Goal: Information Seeking & Learning: Learn about a topic

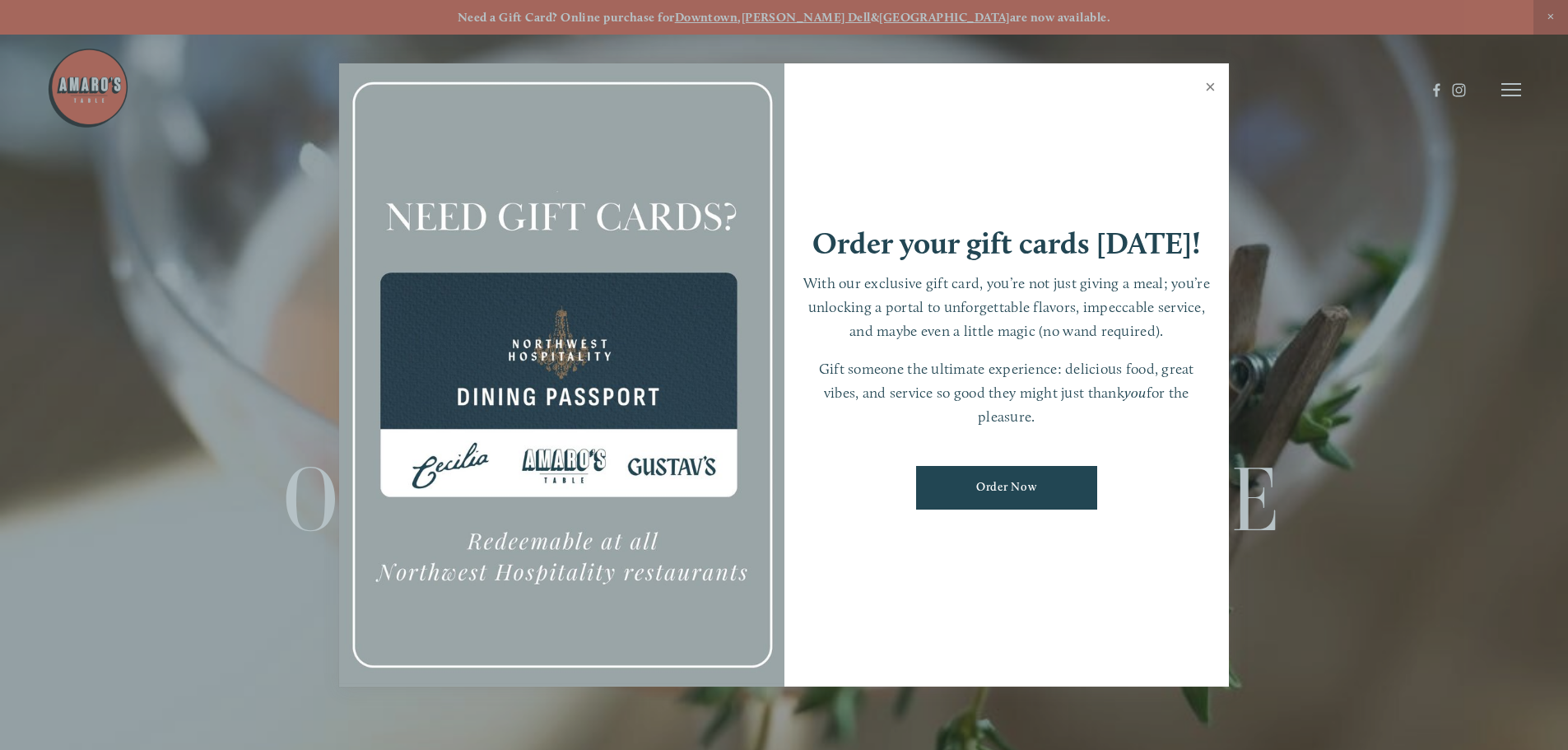
click at [1207, 84] on link "Close" at bounding box center [1210, 88] width 32 height 46
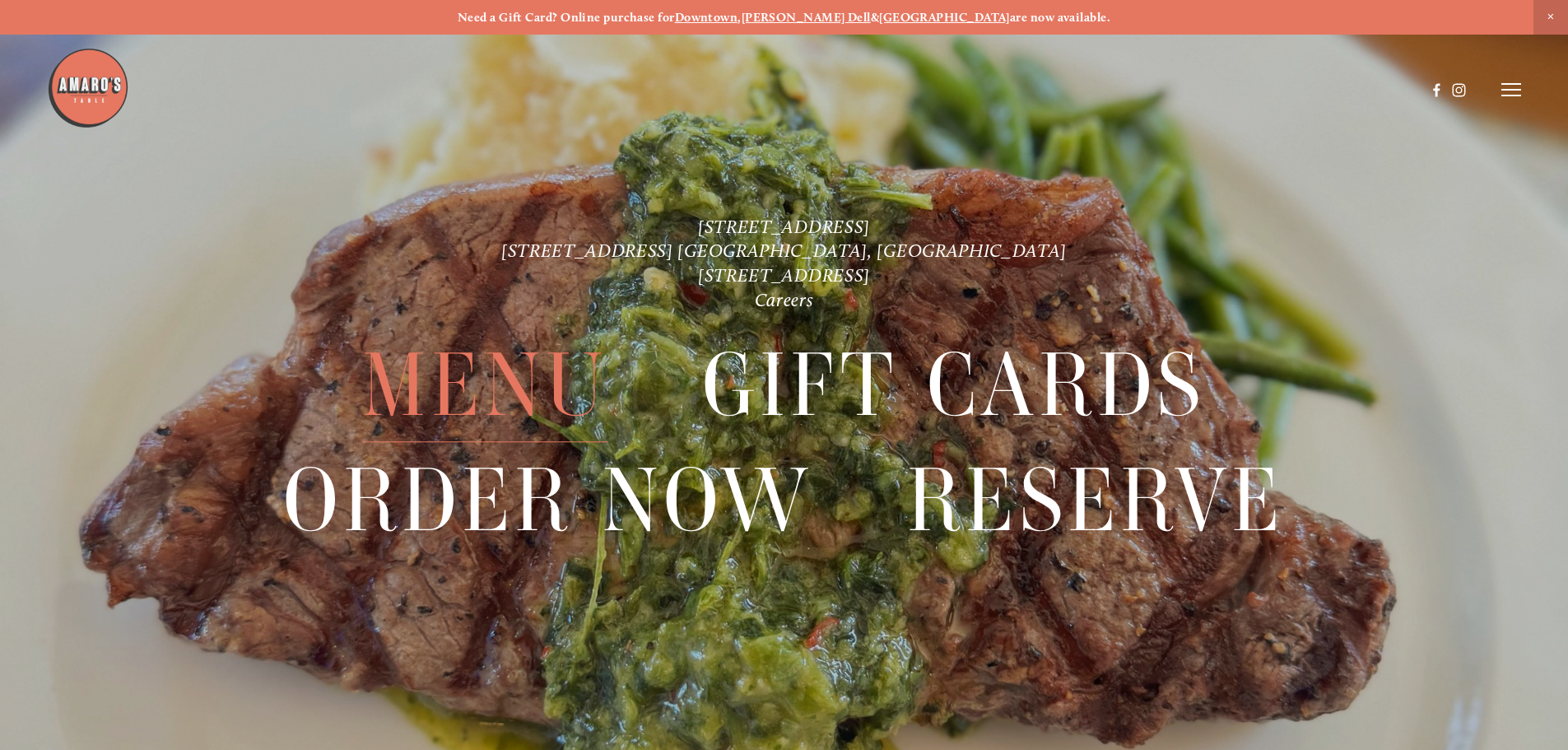
click at [524, 403] on span "Menu" at bounding box center [485, 386] width 246 height 114
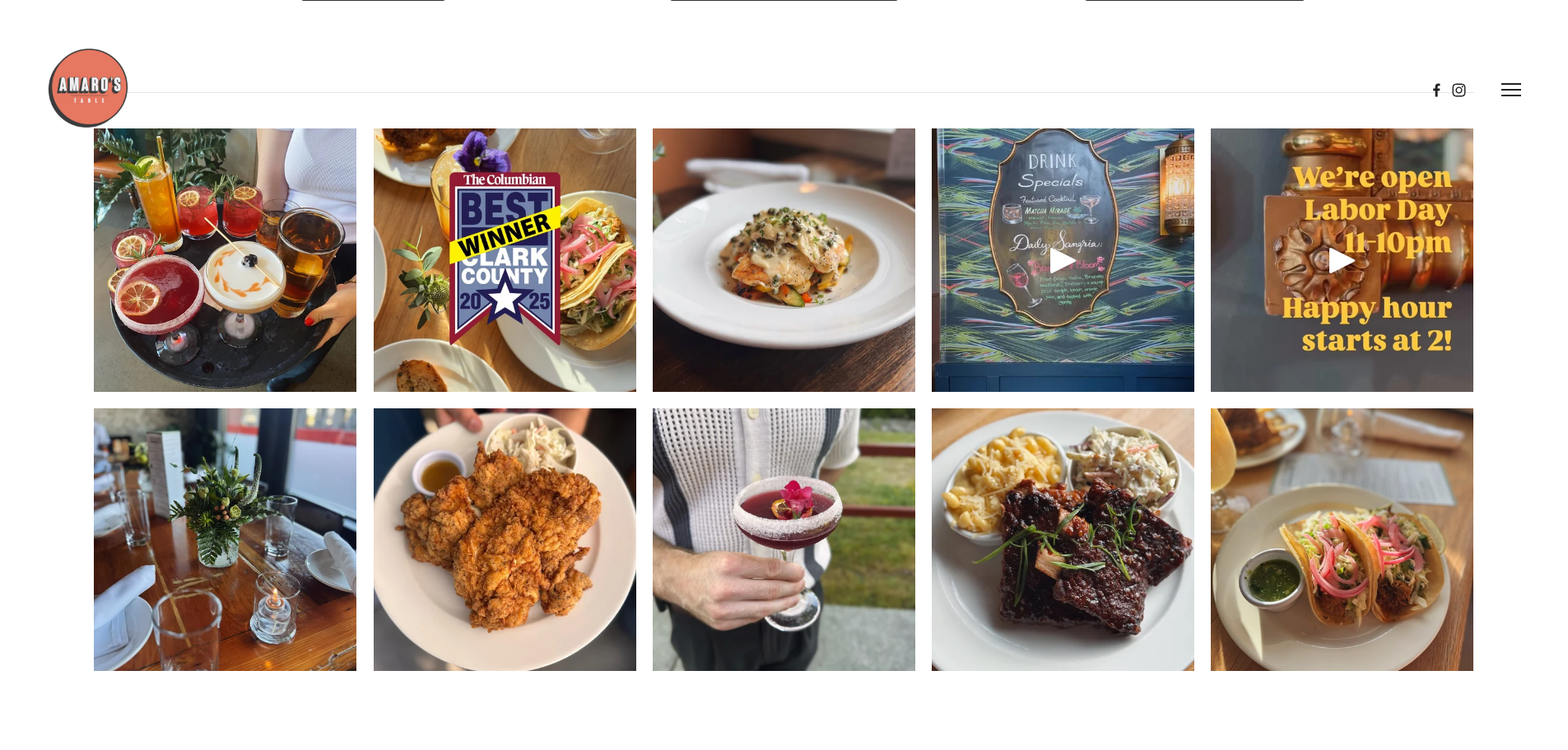
click at [188, 383] on img at bounding box center [225, 259] width 262 height 339
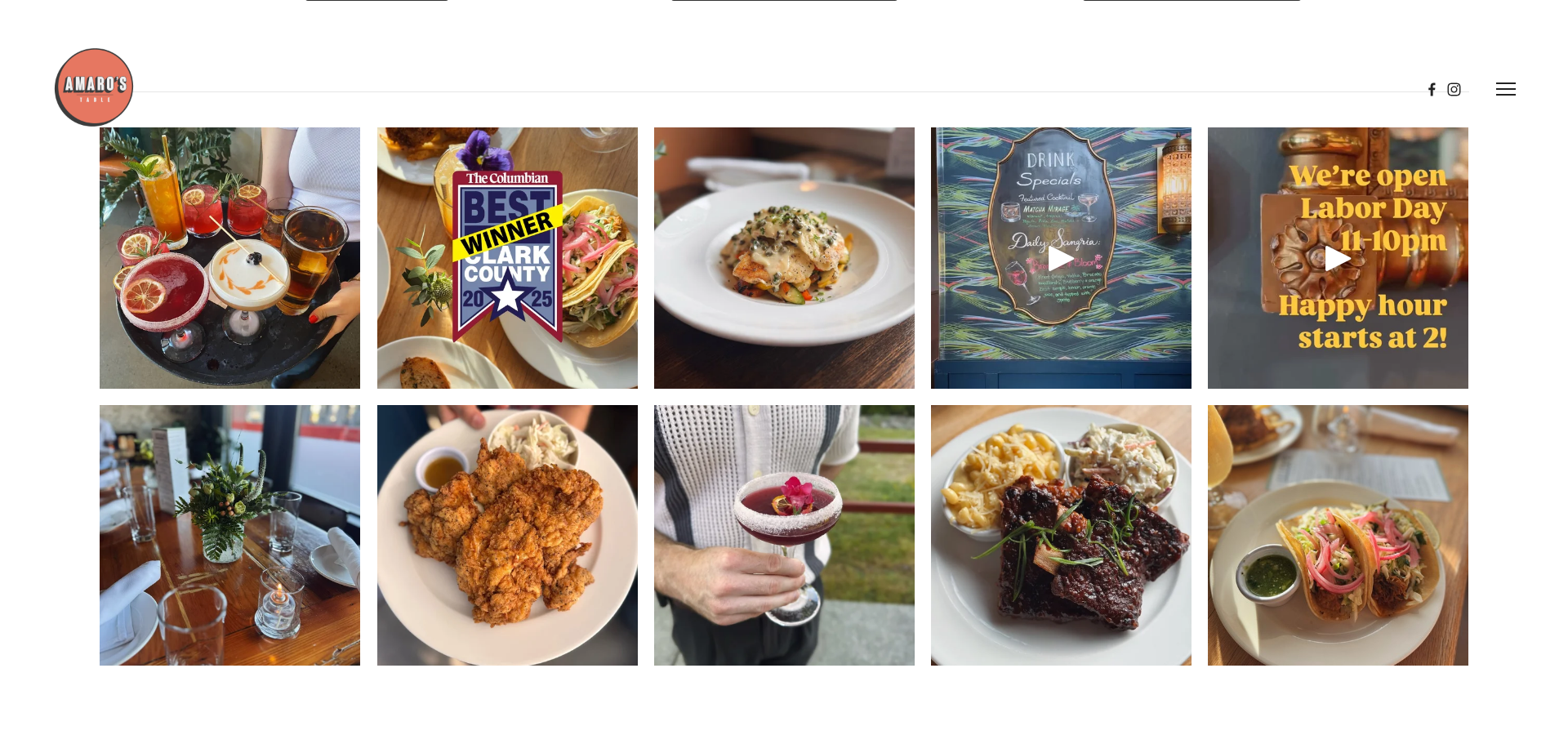
scroll to position [2489, 0]
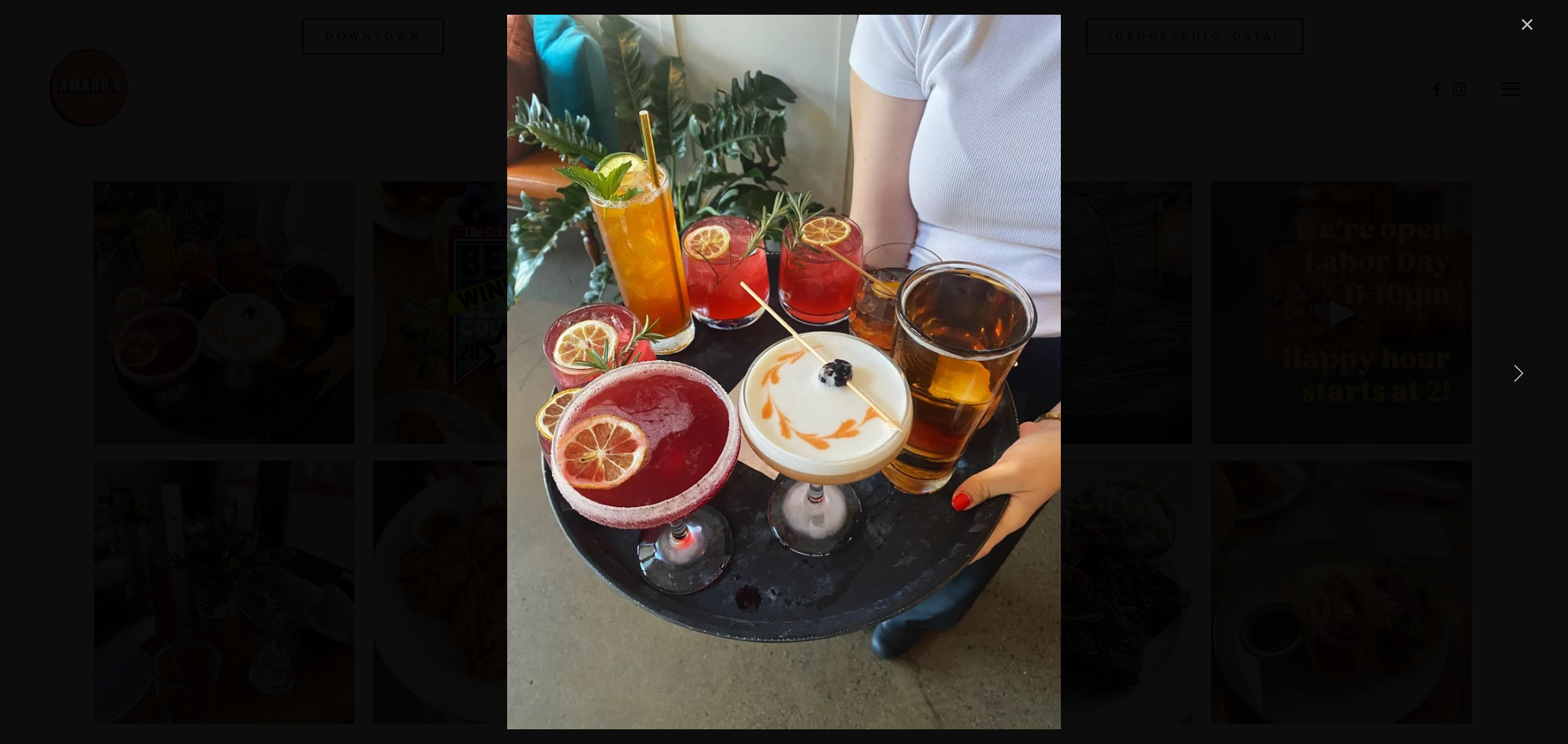
click at [1211, 465] on div "Something for everyone 🙌" at bounding box center [784, 371] width 1505 height 714
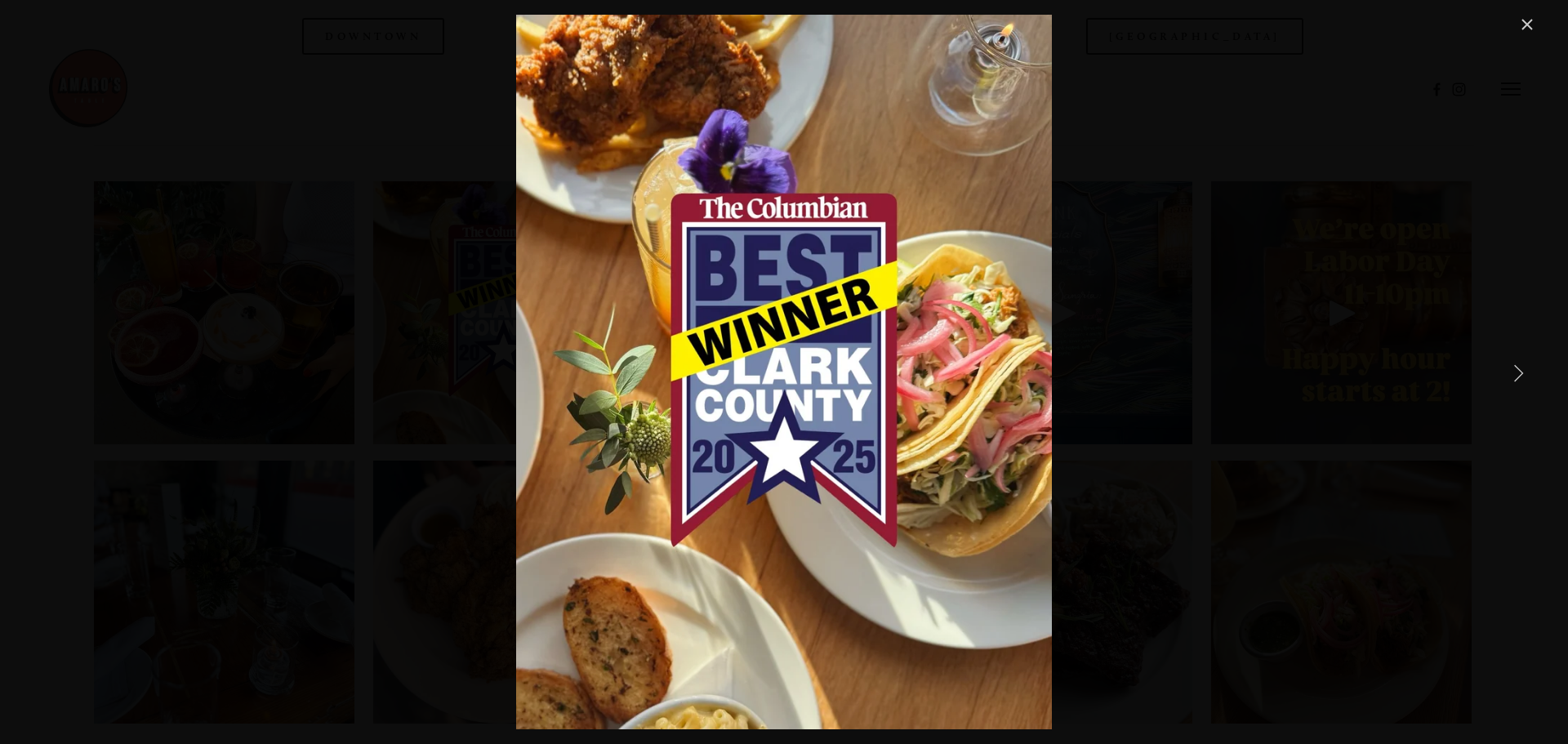
click at [1524, 23] on link "Close" at bounding box center [1527, 24] width 19 height 19
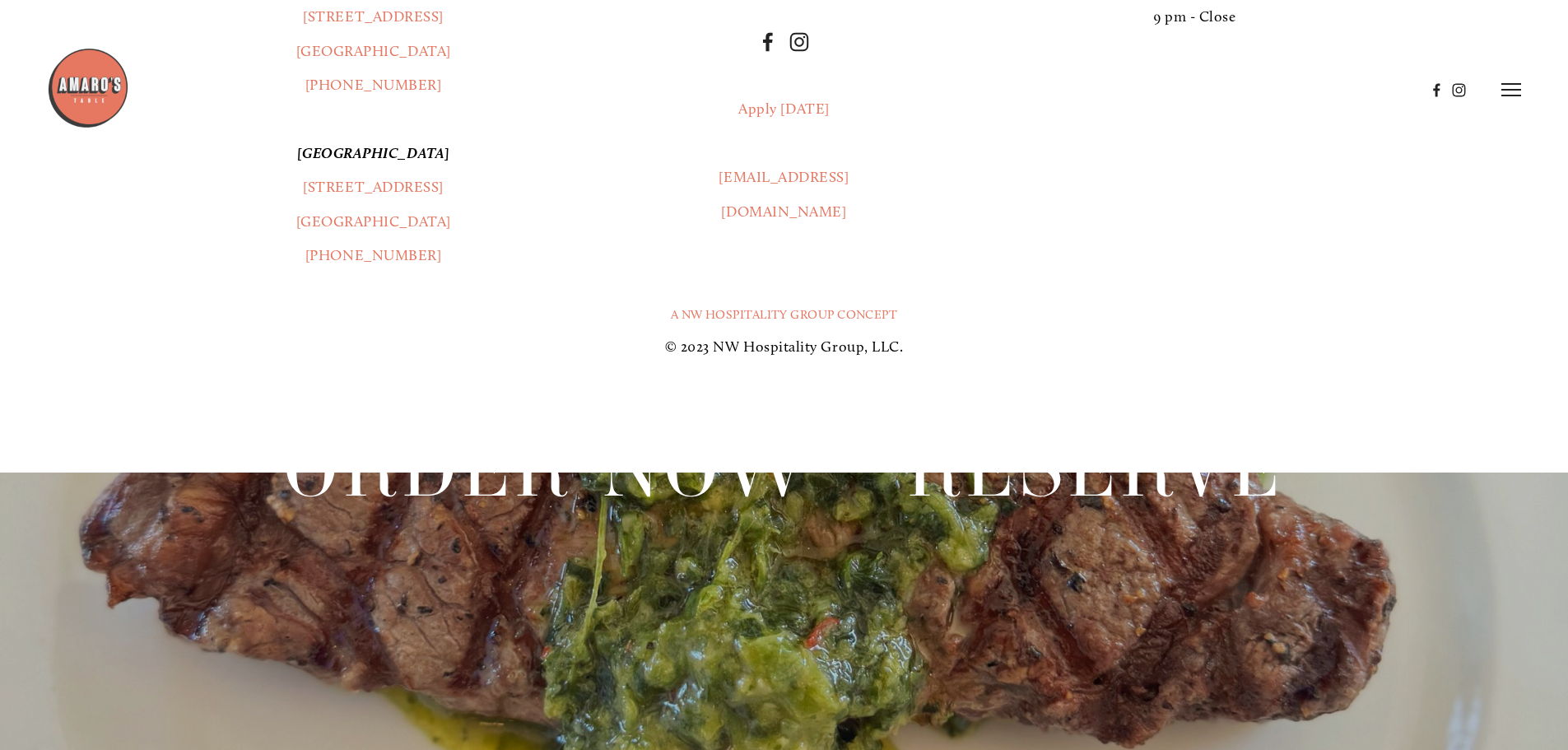
scroll to position [3128, 0]
